Goal: Navigation & Orientation: Find specific page/section

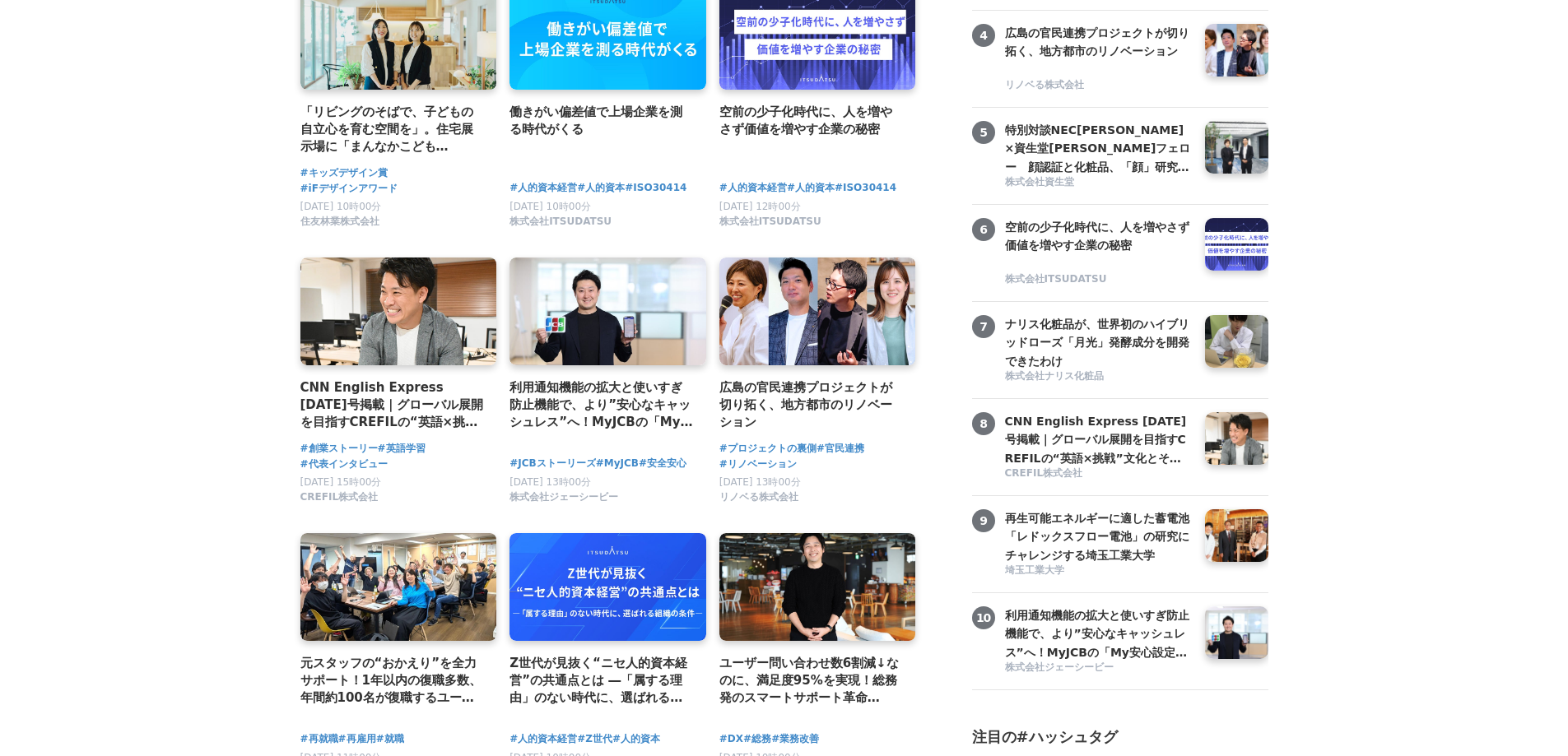
scroll to position [686, 0]
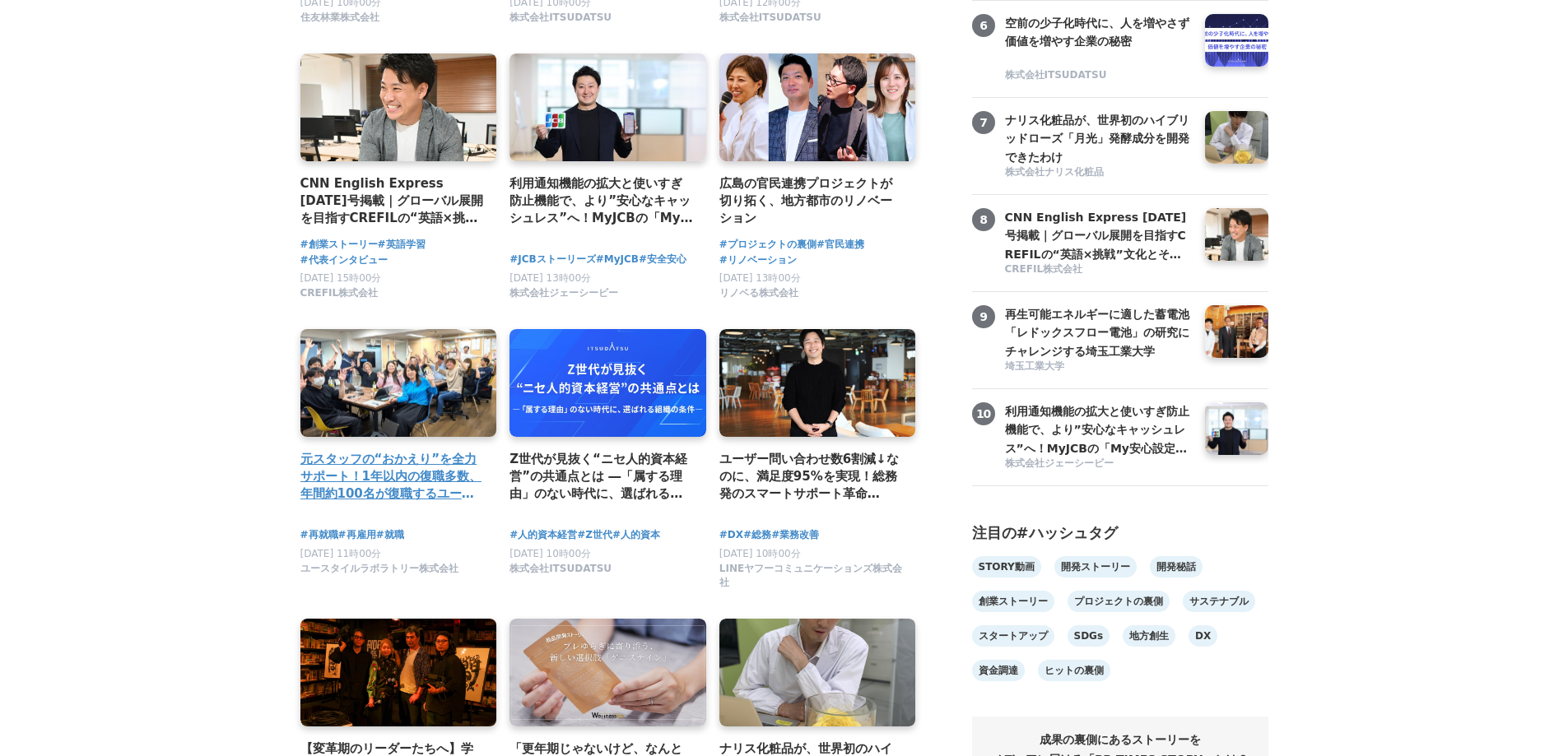
click at [344, 392] on link at bounding box center [399, 384] width 207 height 114
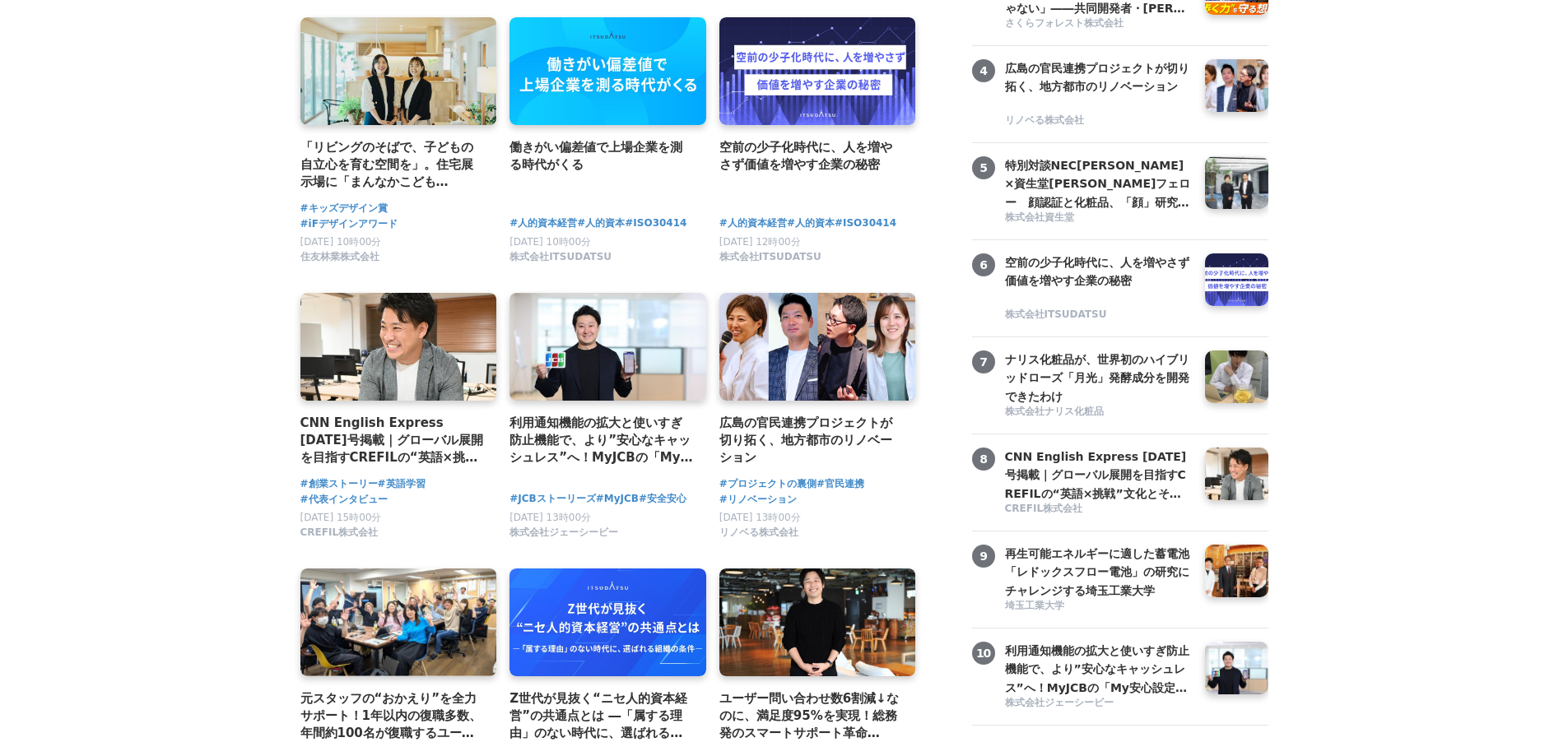
scroll to position [0, 0]
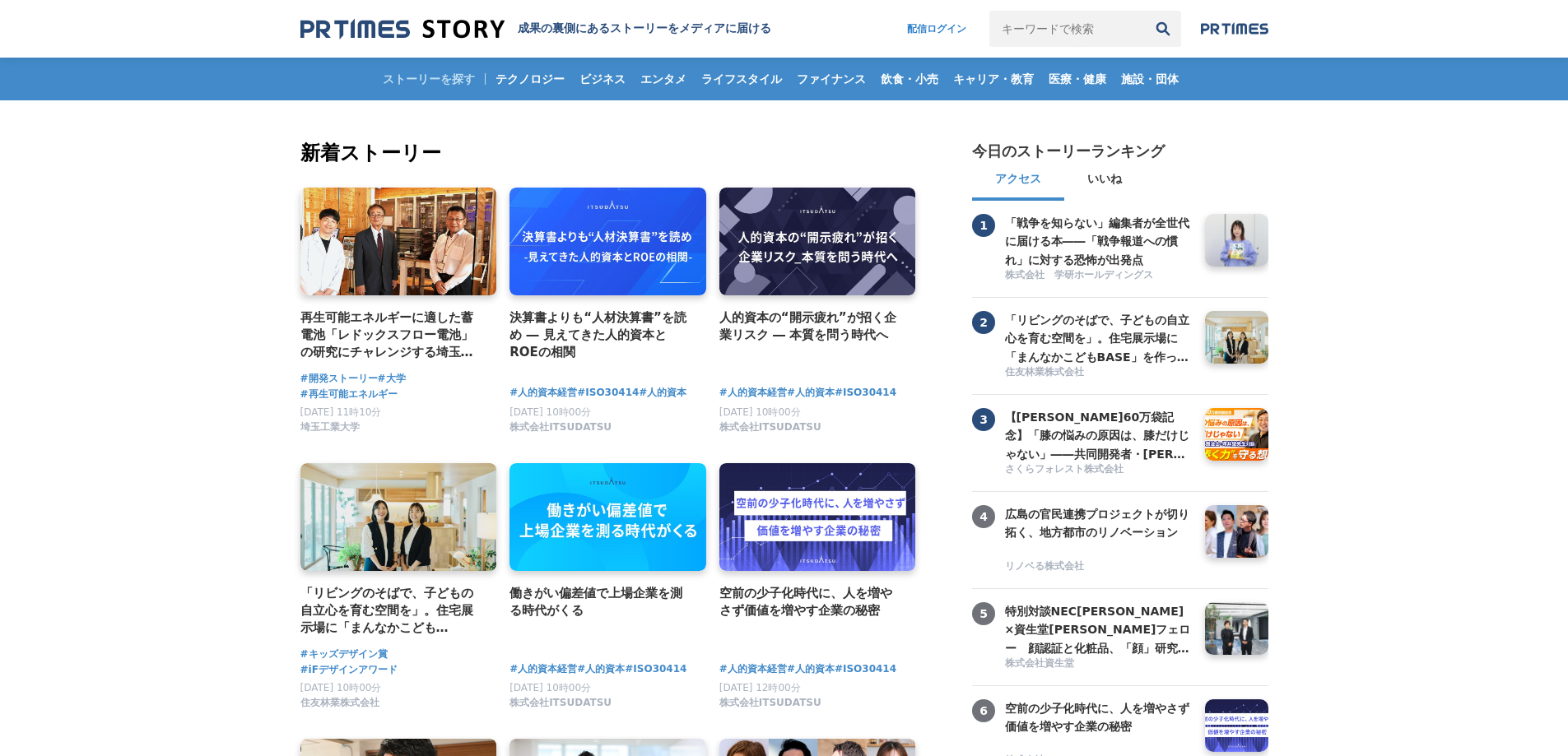
click at [1246, 31] on img at bounding box center [1234, 28] width 67 height 13
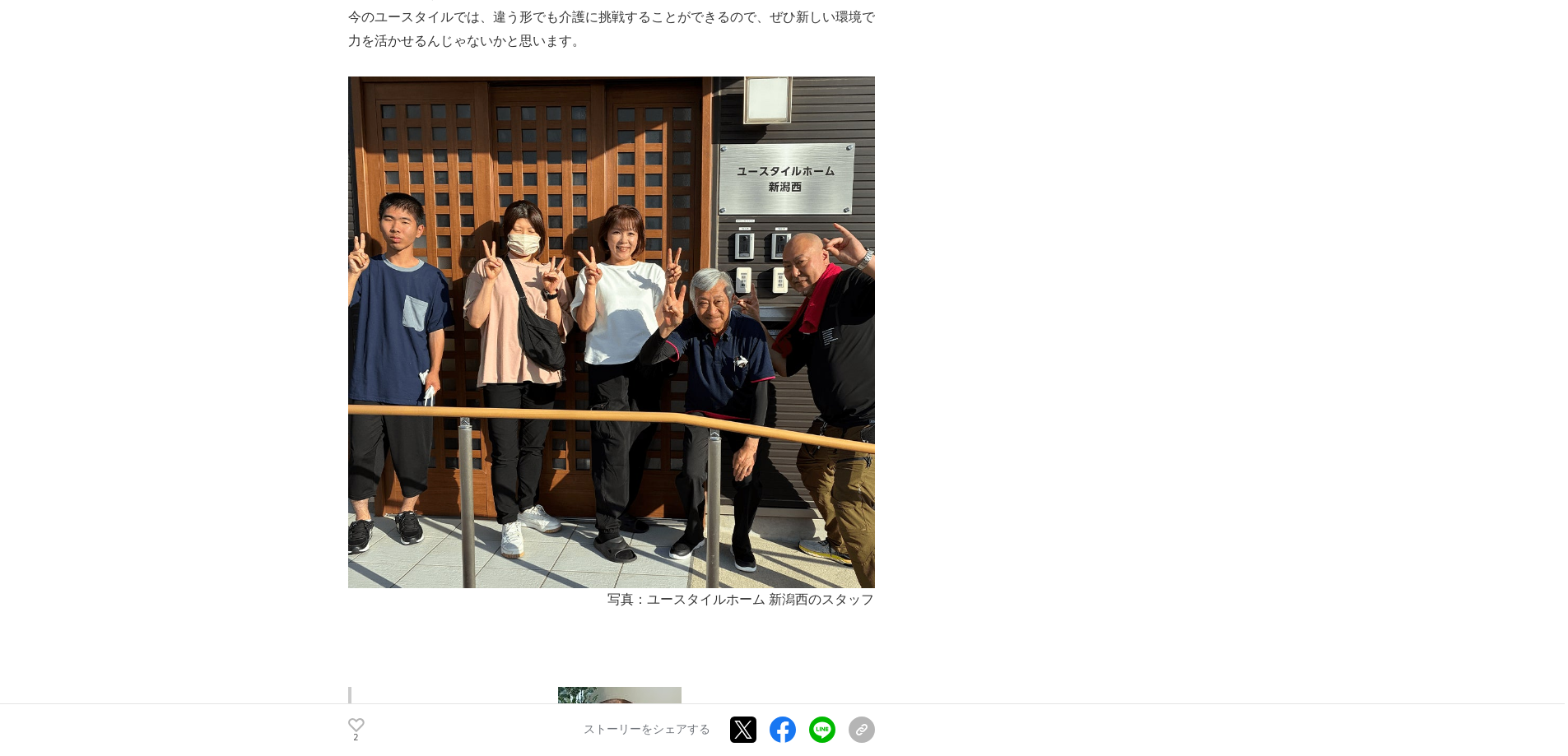
scroll to position [4728, 0]
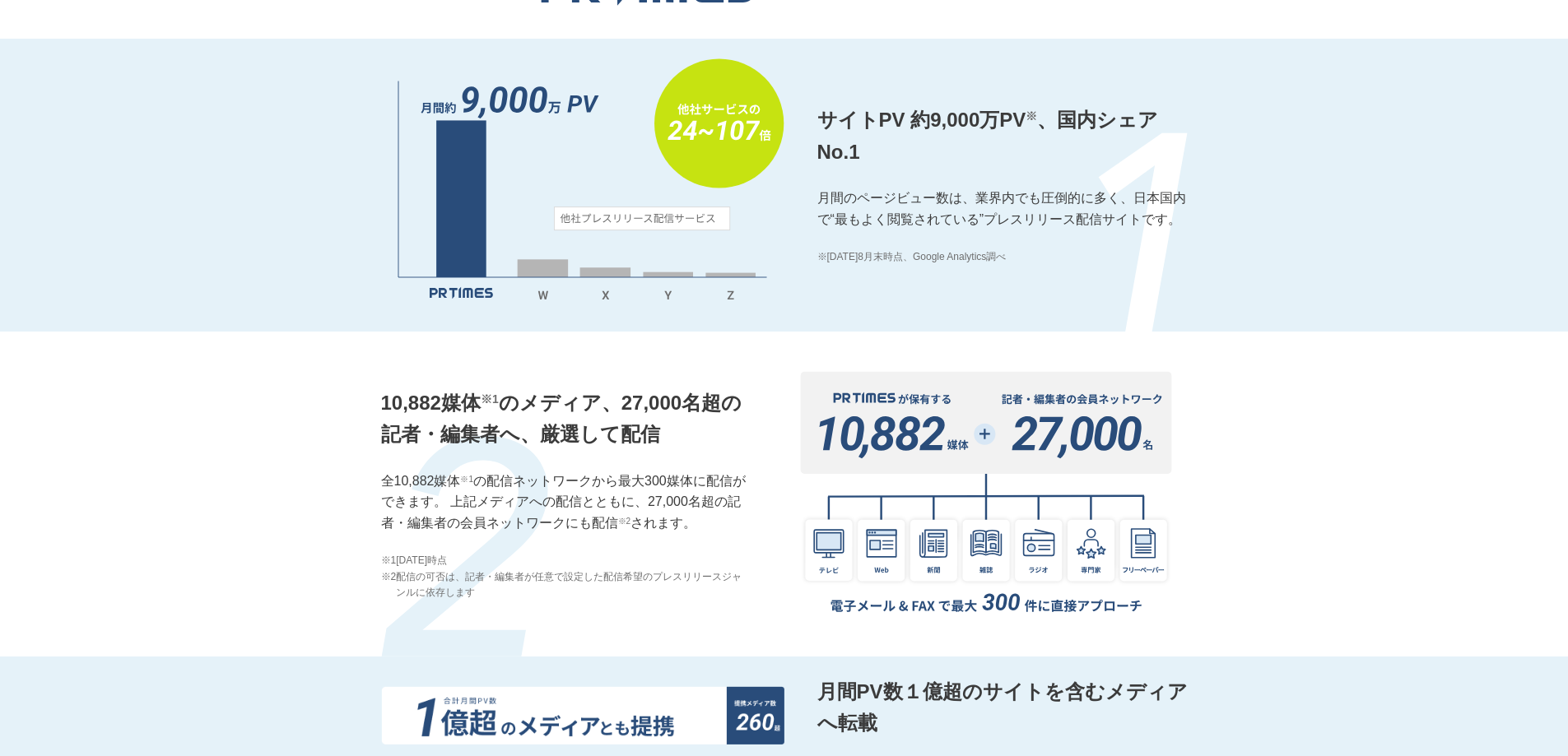
scroll to position [1571, 0]
